Goal: Task Accomplishment & Management: Use online tool/utility

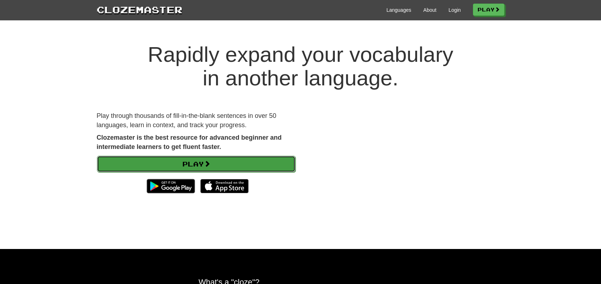
click at [210, 166] on span at bounding box center [207, 164] width 6 height 6
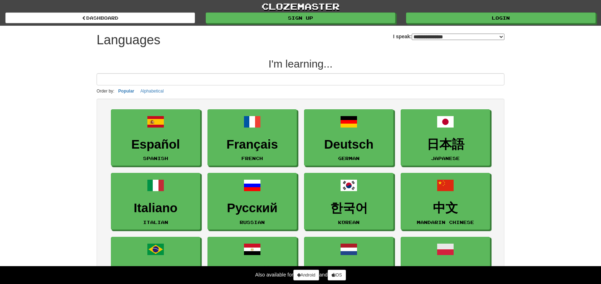
select select "*******"
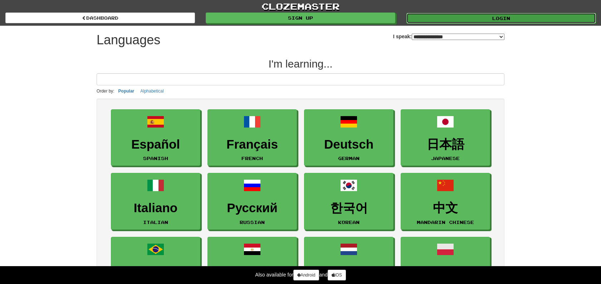
click at [487, 17] on link "Login" at bounding box center [501, 18] width 190 height 11
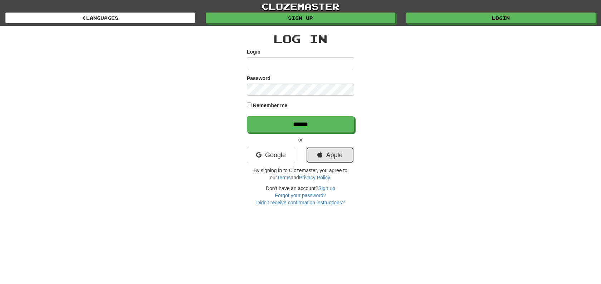
click at [332, 156] on link "Apple" at bounding box center [330, 155] width 48 height 16
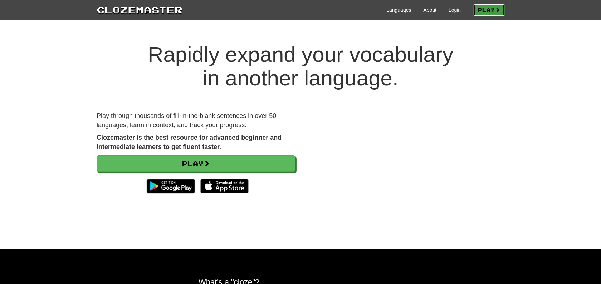
click at [487, 11] on link "Play" at bounding box center [488, 10] width 31 height 12
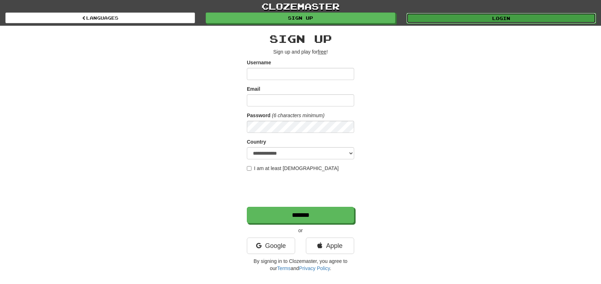
click at [476, 21] on link "Login" at bounding box center [501, 18] width 190 height 11
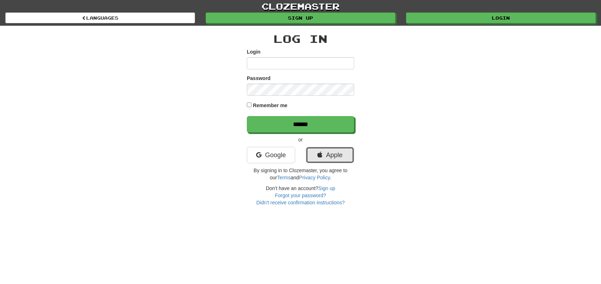
click at [327, 157] on link "Apple" at bounding box center [330, 155] width 48 height 16
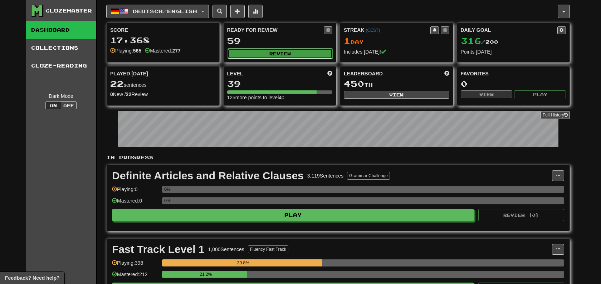
click at [265, 53] on button "Review" at bounding box center [280, 53] width 106 height 11
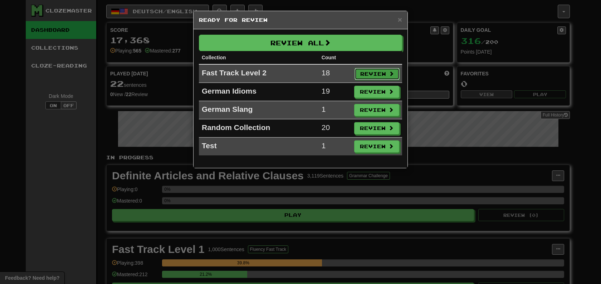
click at [373, 74] on button "Review" at bounding box center [376, 74] width 45 height 12
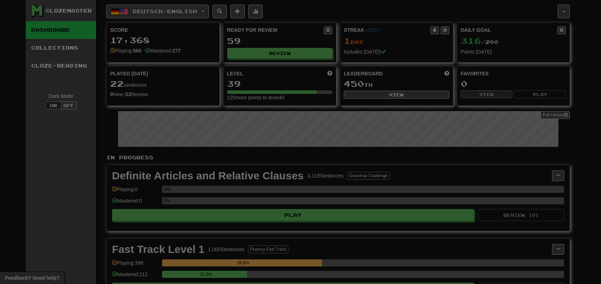
select select "**"
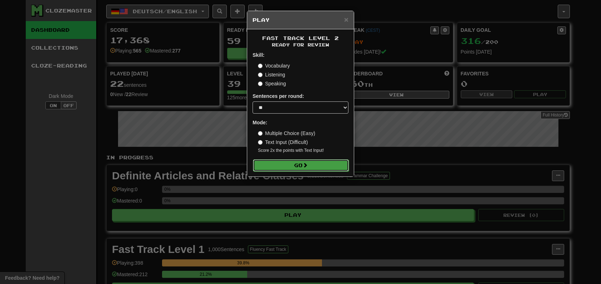
click at [310, 163] on button "Go" at bounding box center [301, 166] width 96 height 12
